Goal: Task Accomplishment & Management: Complete application form

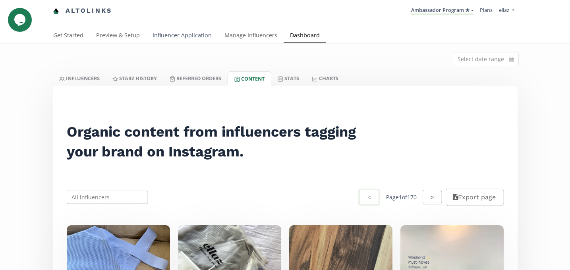
click at [189, 39] on link "Influencer Application" at bounding box center [182, 36] width 72 height 16
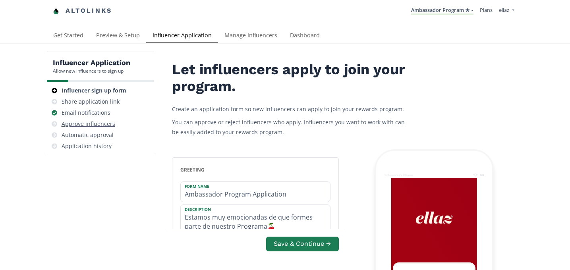
click at [93, 124] on div "Approve influencers" at bounding box center [89, 124] width 54 height 8
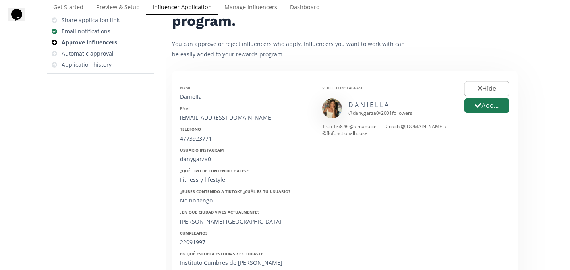
click at [91, 56] on div "Automatic approval" at bounding box center [88, 54] width 52 height 8
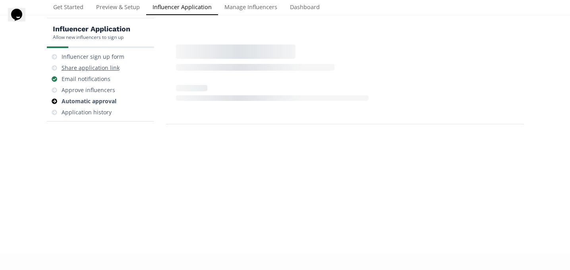
scroll to position [32, 0]
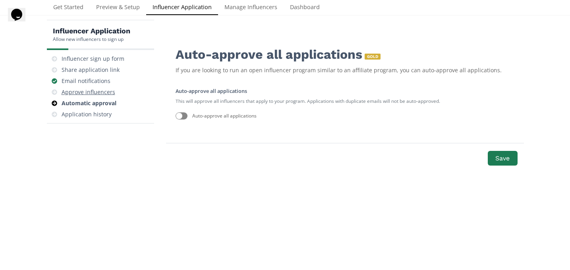
click at [97, 96] on div "Approve influencers" at bounding box center [89, 92] width 54 height 8
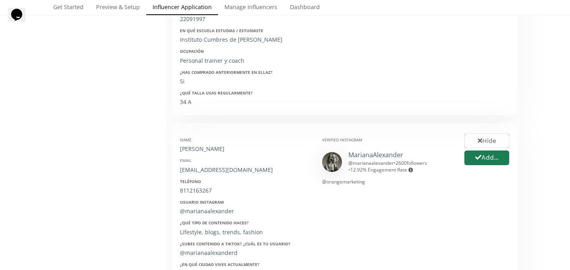
scroll to position [308, 0]
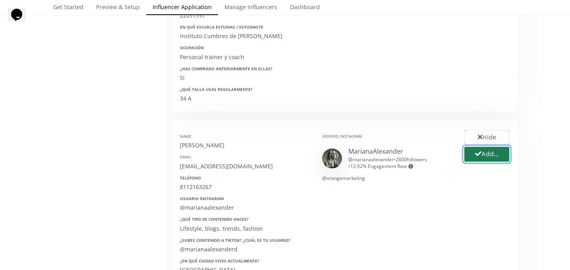
click at [494, 155] on button "Add..." at bounding box center [486, 154] width 47 height 17
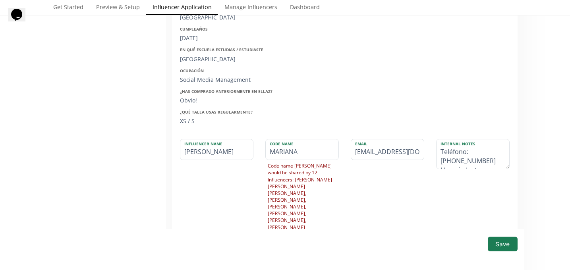
scroll to position [584, 0]
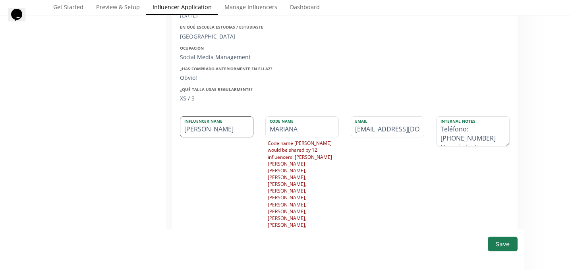
click at [224, 130] on input "Mariana" at bounding box center [216, 127] width 73 height 20
click at [213, 131] on input "[PERSON_NAME]" at bounding box center [216, 127] width 73 height 20
type input "[PERSON_NAME]"
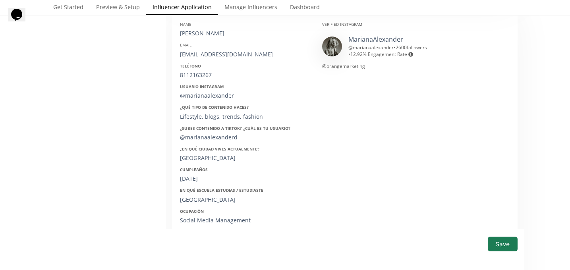
scroll to position [303, 0]
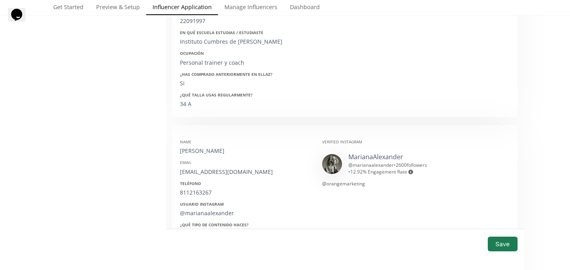
click at [213, 173] on div "[PERSON_NAME][EMAIL_ADDRESS][PERSON_NAME][DOMAIN_NAME]" at bounding box center [245, 172] width 130 height 8
copy div "[PERSON_NAME][EMAIL_ADDRESS][PERSON_NAME][DOMAIN_NAME]"
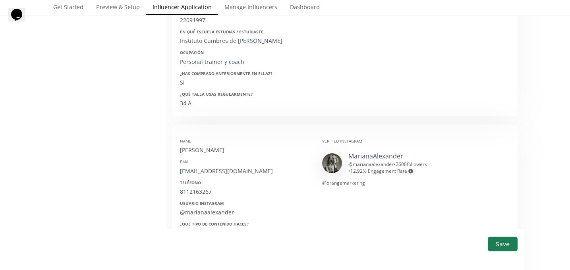
click at [201, 189] on div "8112163267" at bounding box center [245, 192] width 130 height 8
copy div "8112163267"
click at [208, 214] on div "@marianaalexander" at bounding box center [245, 213] width 130 height 8
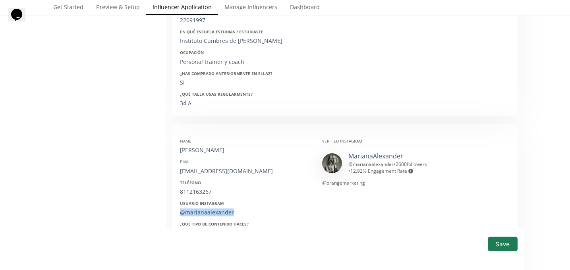
click at [208, 214] on div "@marianaalexander" at bounding box center [245, 213] width 130 height 8
copy div "@marianaalexander"
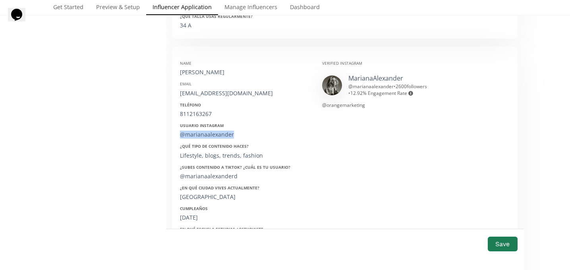
scroll to position [387, 0]
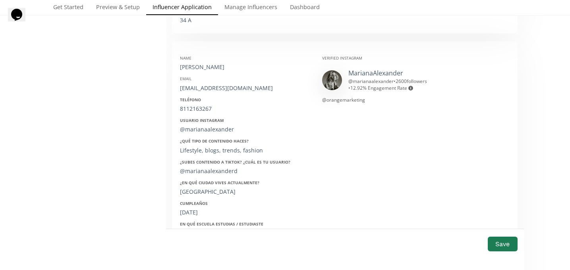
click at [199, 210] on div "12/02/2000" at bounding box center [245, 213] width 130 height 8
copy div "12/02/2000"
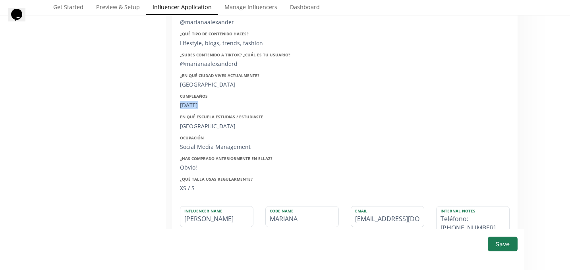
scroll to position [511, 0]
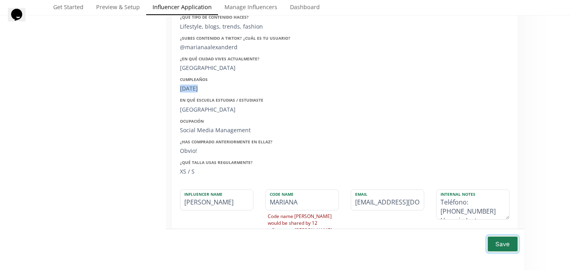
click at [503, 246] on button "Save" at bounding box center [503, 244] width 32 height 17
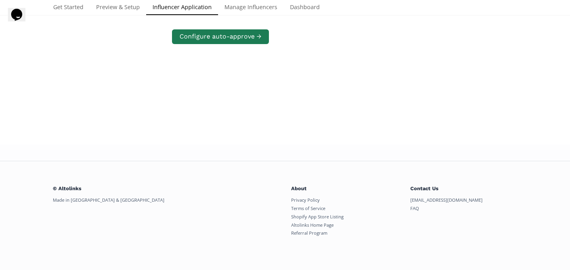
scroll to position [391, 0]
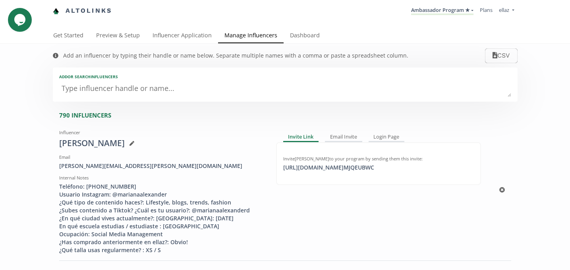
click at [337, 175] on div "Invite [PERSON_NAME] to your program by sending them this invite: [URL][DOMAIN_…" at bounding box center [378, 163] width 205 height 43
click at [337, 170] on div "[URL][DOMAIN_NAME] MJQEUBWC click to copy" at bounding box center [329, 168] width 101 height 8
copy div "[URL][DOMAIN_NAME] MJQEUBWC"
click at [316, 34] on link "Dashboard" at bounding box center [305, 36] width 43 height 16
